Goal: Transaction & Acquisition: Purchase product/service

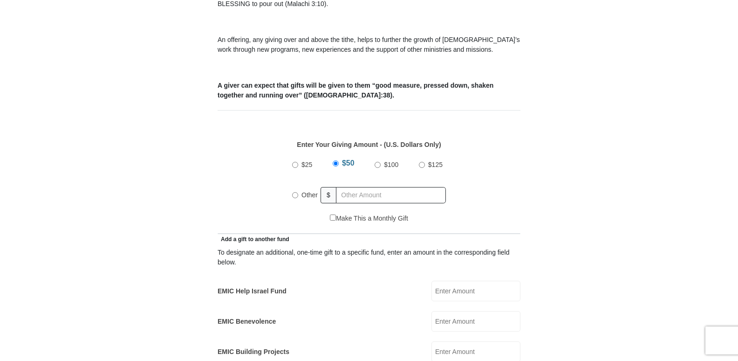
scroll to position [327, 0]
click at [293, 191] on input "Other" at bounding box center [295, 194] width 6 height 6
radio input "true"
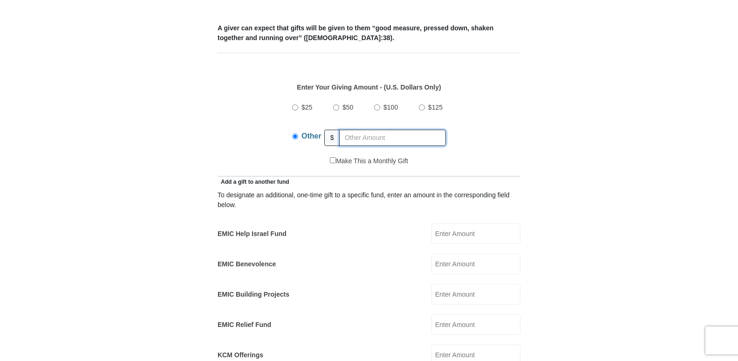
scroll to position [384, 0]
click at [459, 224] on input "EMIC Help Israel Fund" at bounding box center [475, 233] width 89 height 20
type input "100"
type input "50"
type input "[PERSON_NAME]"
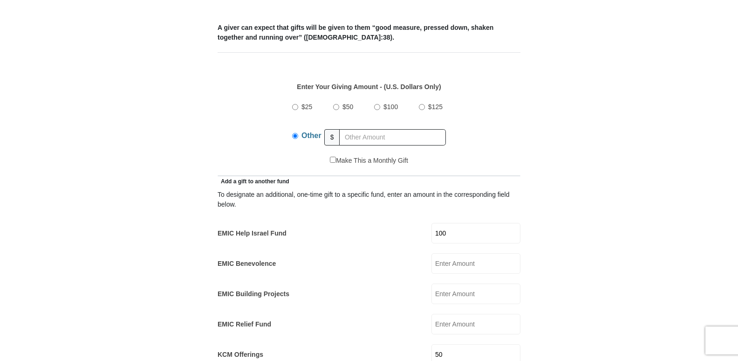
type input "[PERSON_NAME]"
type input "[EMAIL_ADDRESS][DOMAIN_NAME]"
type input "[STREET_ADDRESS]"
type input "#1"
type input "[GEOGRAPHIC_DATA]"
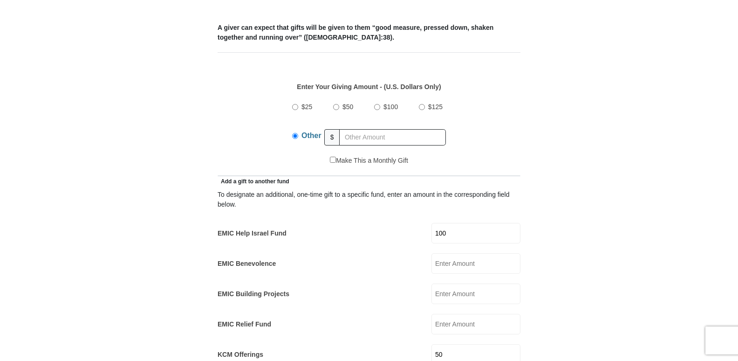
select select "AZ"
type input "86314"
type input "6196984829"
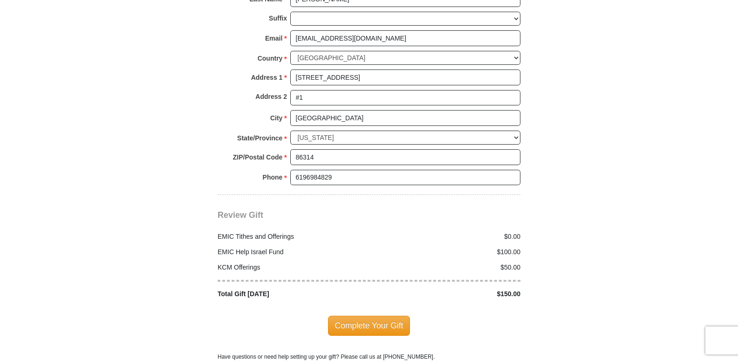
scroll to position [1022, 0]
click at [366, 315] on span "Complete Your Gift" at bounding box center [369, 325] width 82 height 20
